Goal: Find specific page/section: Locate a particular part of the current website

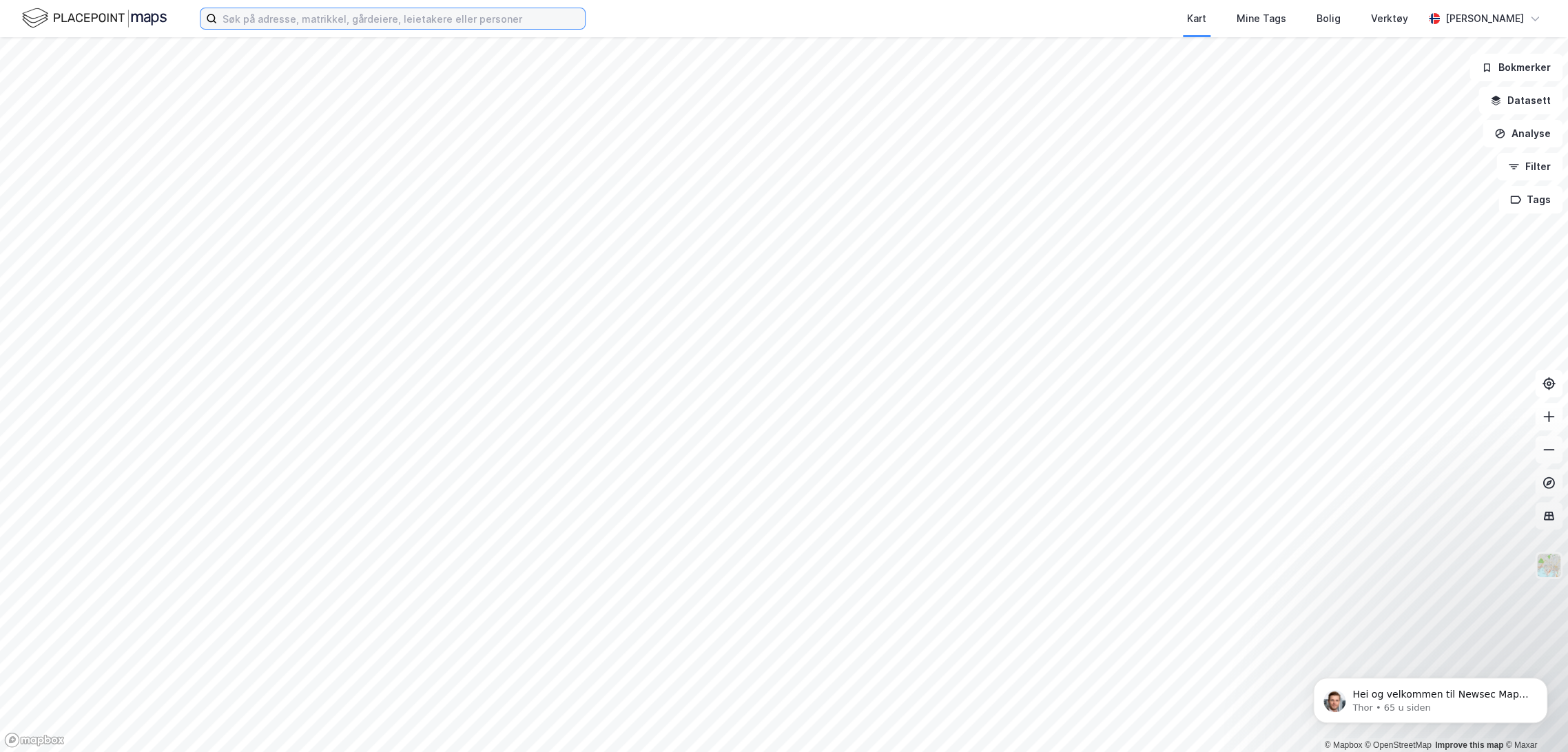
click at [339, 21] on input at bounding box center [400, 18] width 368 height 21
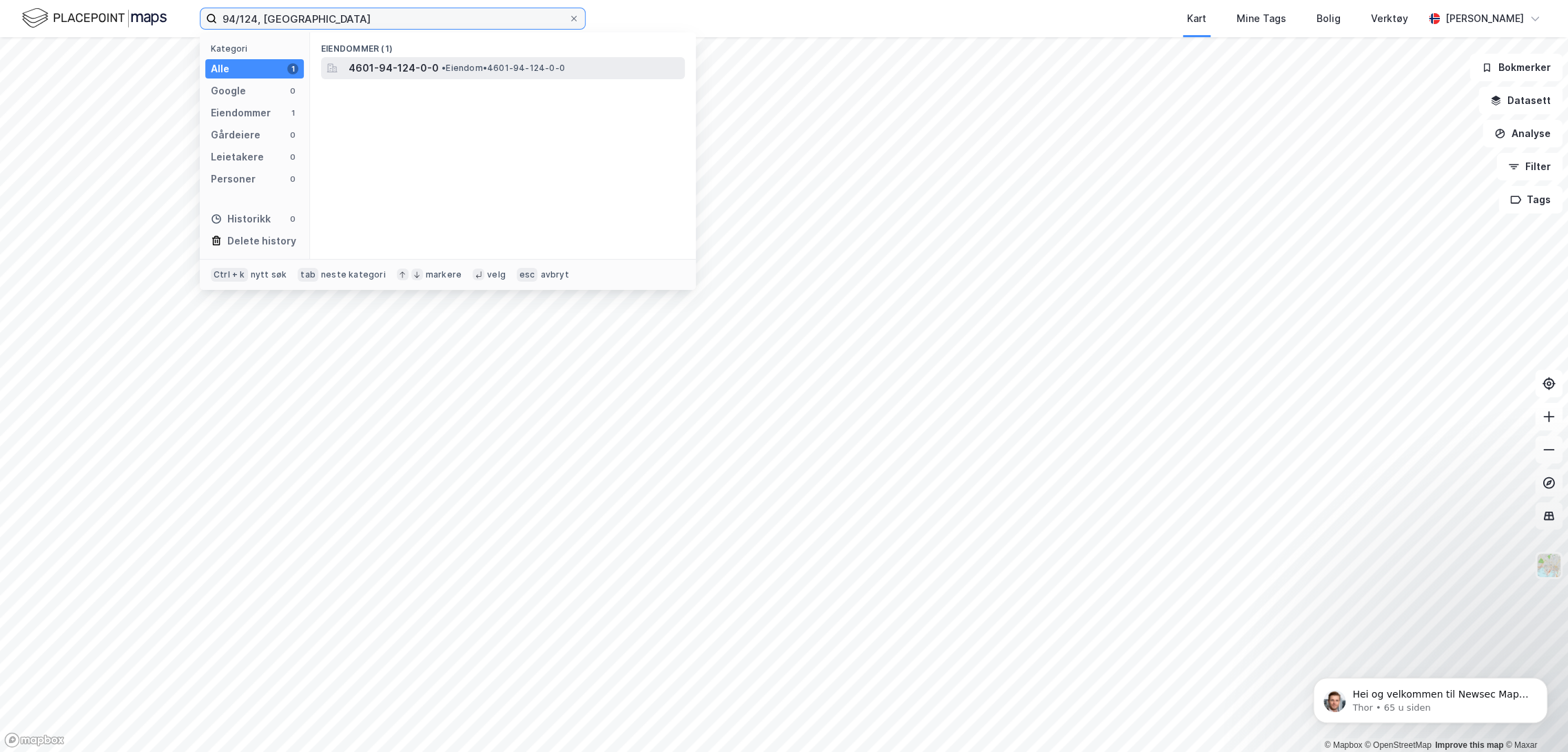
type input "94/124, [GEOGRAPHIC_DATA]"
click at [442, 65] on span "•" at bounding box center [443, 67] width 4 height 10
